Goal: Information Seeking & Learning: Learn about a topic

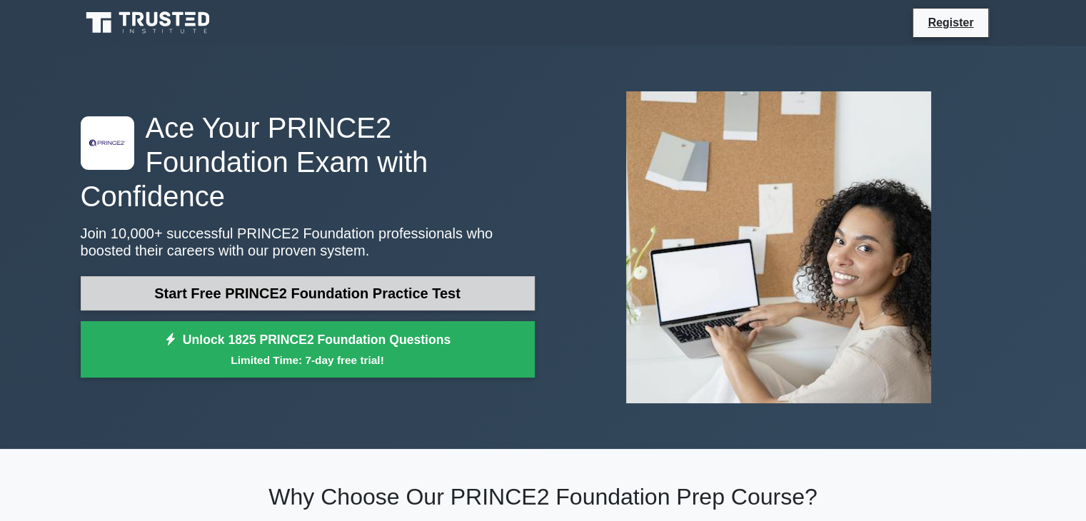
click at [458, 276] on link "Start Free PRINCE2 Foundation Practice Test" at bounding box center [308, 293] width 454 height 34
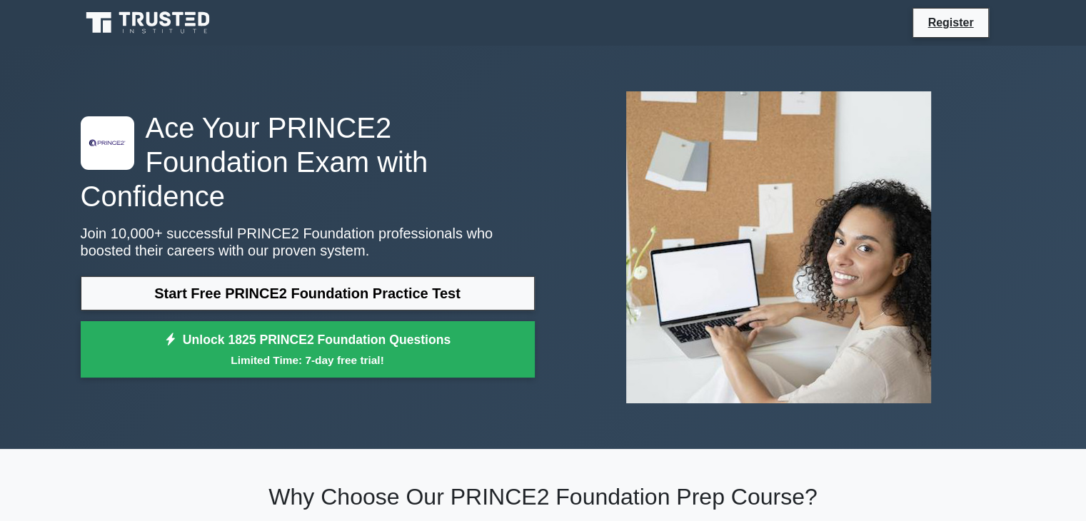
click at [271, 44] on nav "Register" at bounding box center [543, 23] width 1086 height 46
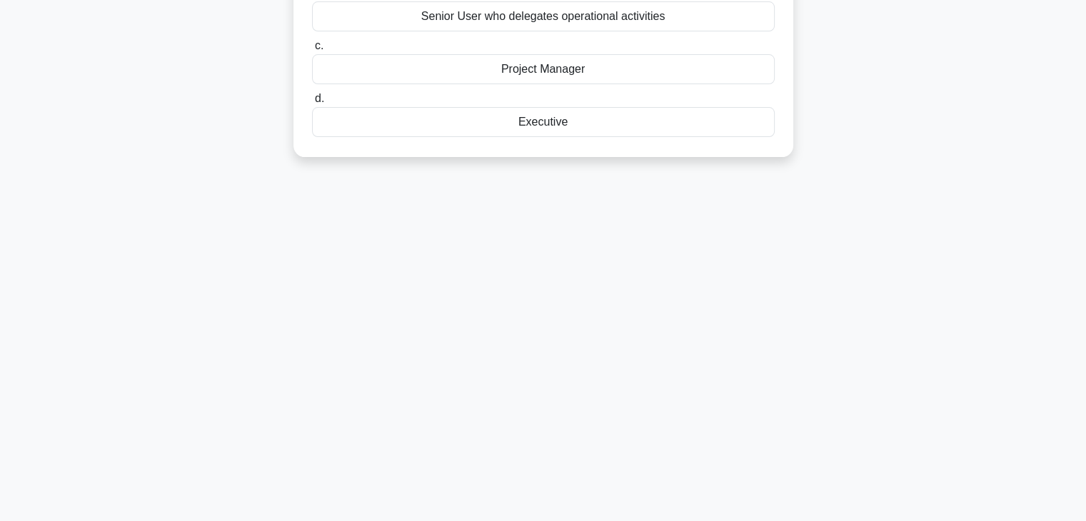
scroll to position [247, 0]
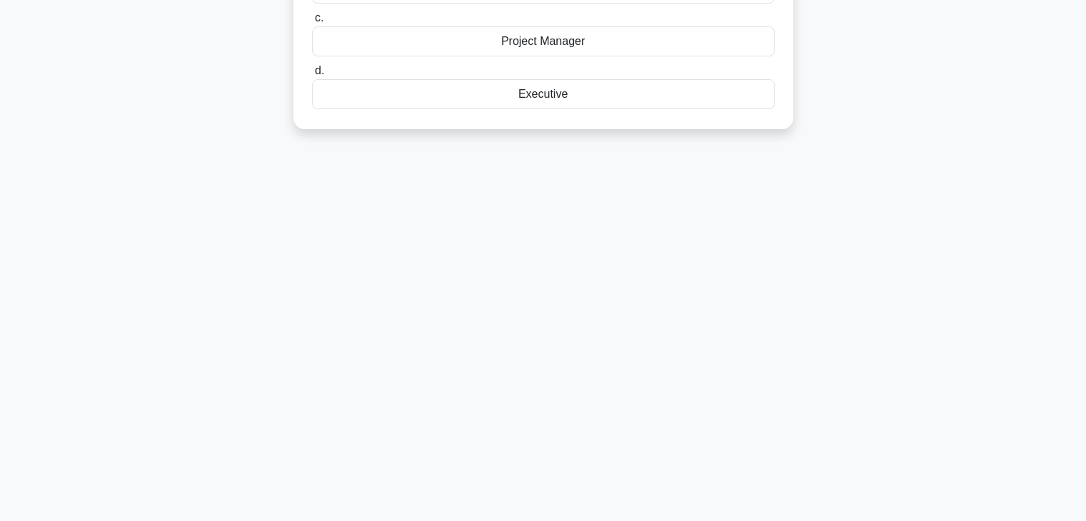
click at [778, 301] on div "9:49 Stop PRINCE2 Foundation Beginner 1/10 Which role is responsible for day-to…" at bounding box center [543, 161] width 942 height 714
